Goal: Transaction & Acquisition: Purchase product/service

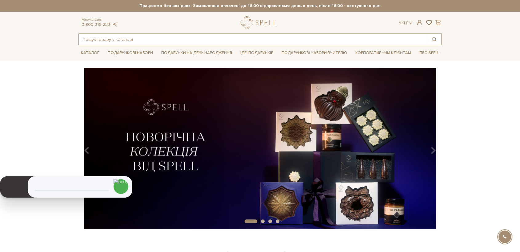
click at [95, 38] on input "text" at bounding box center [253, 39] width 349 height 11
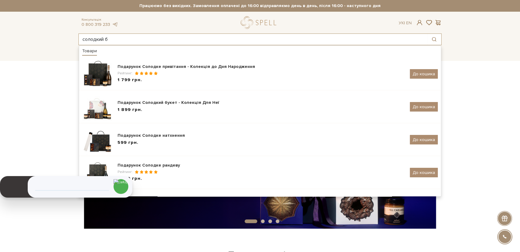
type input "солодкий б"
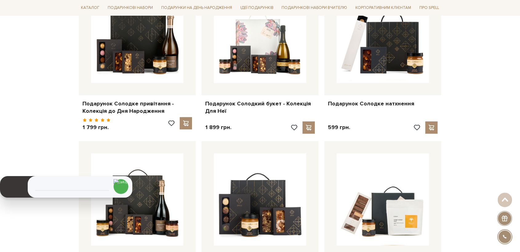
scroll to position [171, 0]
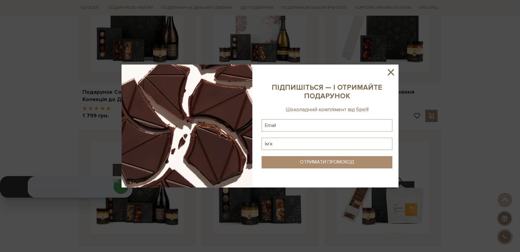
click at [393, 73] on icon at bounding box center [391, 72] width 6 height 6
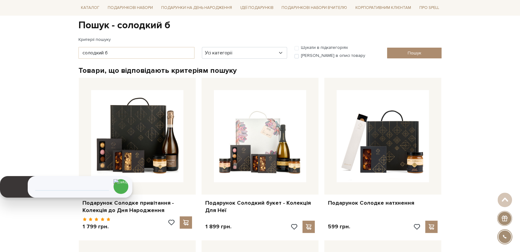
scroll to position [0, 0]
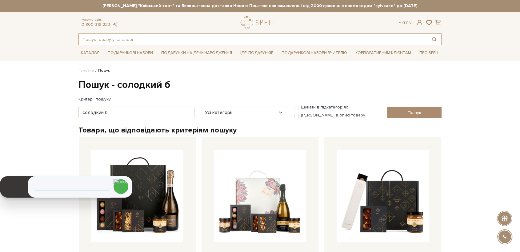
click at [134, 38] on input "text" at bounding box center [253, 39] width 349 height 11
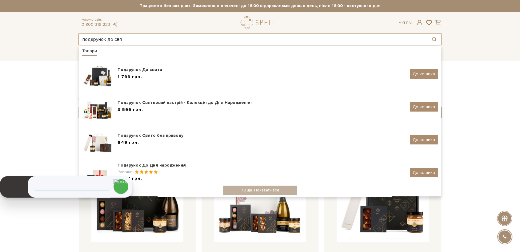
type input "подарунок до свя"
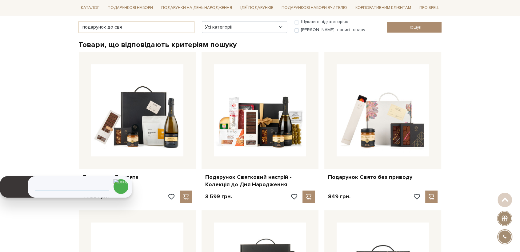
scroll to position [137, 0]
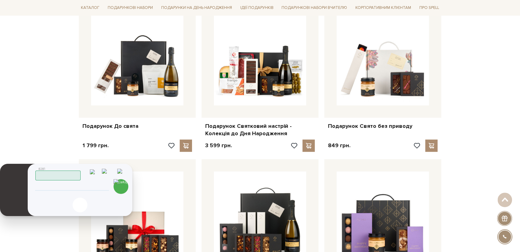
click at [78, 185] on input "tel" at bounding box center [72, 187] width 63 height 7
type input "+380638739241"
click at [126, 186] on img at bounding box center [121, 187] width 15 height 15
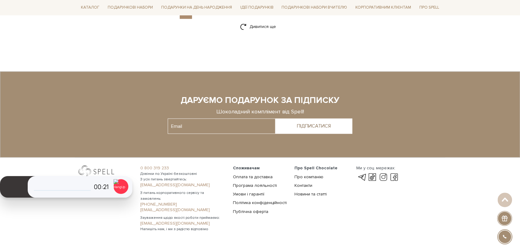
scroll to position [1050, 0]
click at [261, 174] on link "Оплата та доставка" at bounding box center [253, 176] width 40 height 5
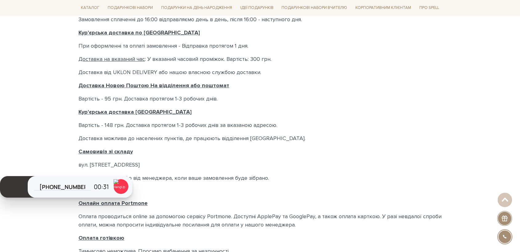
scroll to position [239, 0]
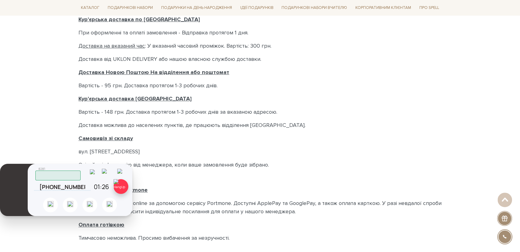
click at [123, 188] on img at bounding box center [121, 187] width 15 height 15
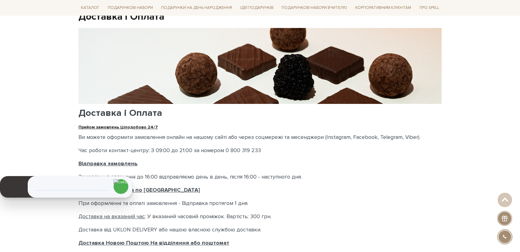
scroll to position [0, 0]
